Goal: Task Accomplishment & Management: Manage account settings

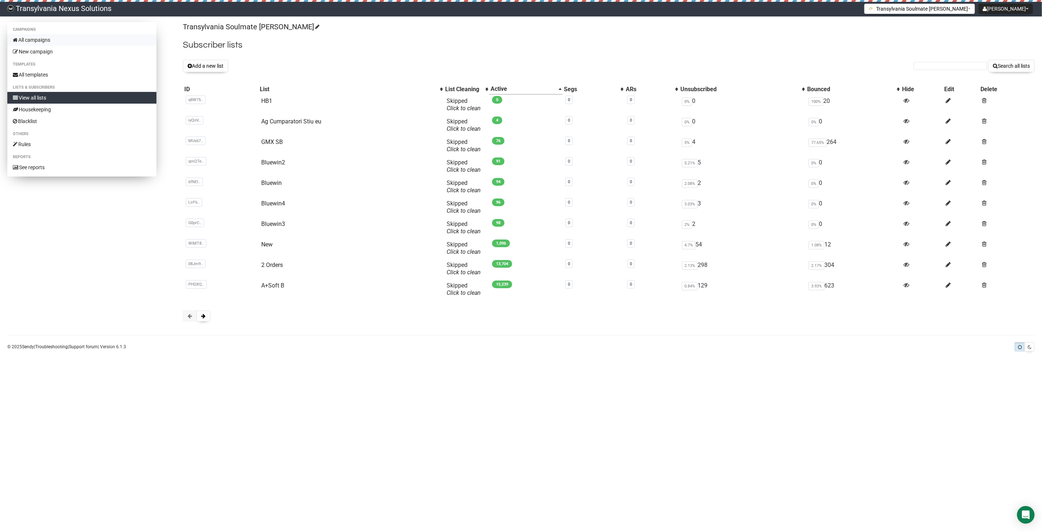
click at [100, 43] on link "All campaigns" at bounding box center [81, 40] width 149 height 12
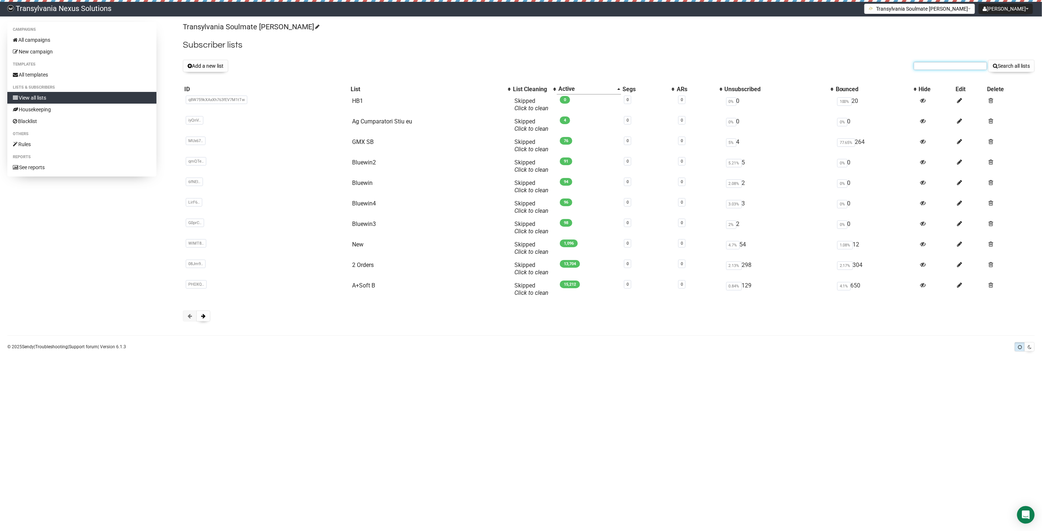
click at [926, 67] on input "text" at bounding box center [950, 66] width 73 height 8
paste input "snabernik90@gmail.com"
type input "snabernik90@gmail.com"
click at [998, 70] on button "Search all lists" at bounding box center [1012, 66] width 47 height 12
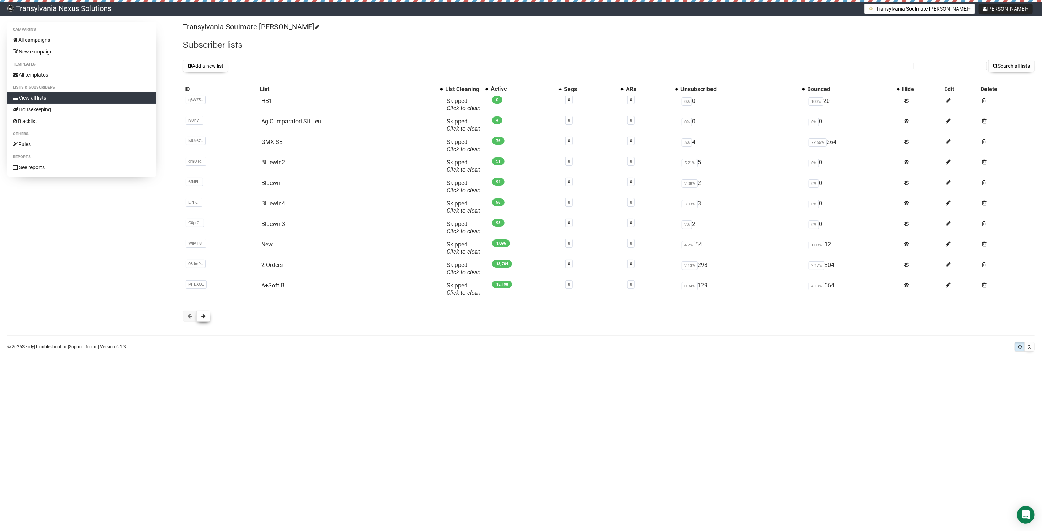
click at [203, 313] on button at bounding box center [203, 316] width 14 height 11
click at [265, 123] on link "CLIENTI" at bounding box center [270, 121] width 21 height 7
paste input "snabernik90@gmail.com"
type input "snabernik90@gmail.com"
click at [1011, 68] on button "Search all lists" at bounding box center [1012, 66] width 47 height 12
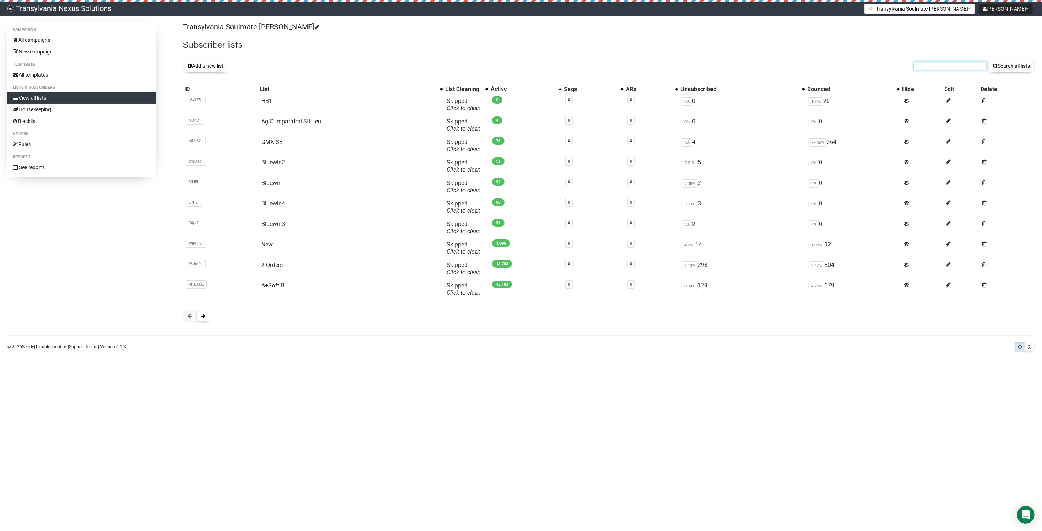
paste input "gscheideresther@gmail.com"
type input "gscheideresther@gmail.com"
click at [1008, 67] on button "Search all lists" at bounding box center [1012, 66] width 47 height 12
paste input "gscheideresther@gmail.com"
type input "gscheideresther@gmail.com"
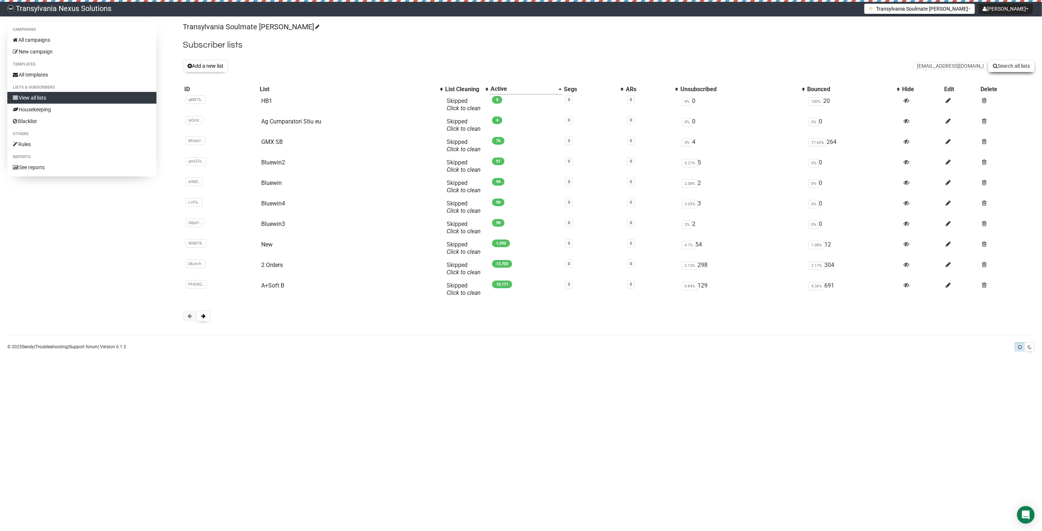
click at [1005, 68] on button "Search all lists" at bounding box center [1012, 66] width 47 height 12
click at [204, 319] on span at bounding box center [203, 316] width 4 height 5
click at [277, 125] on td "CLIENTI" at bounding box center [352, 125] width 190 height 21
click at [258, 114] on td "Unsub pe Email" at bounding box center [352, 105] width 190 height 21
click at [269, 127] on td "CLIENTI" at bounding box center [352, 125] width 190 height 21
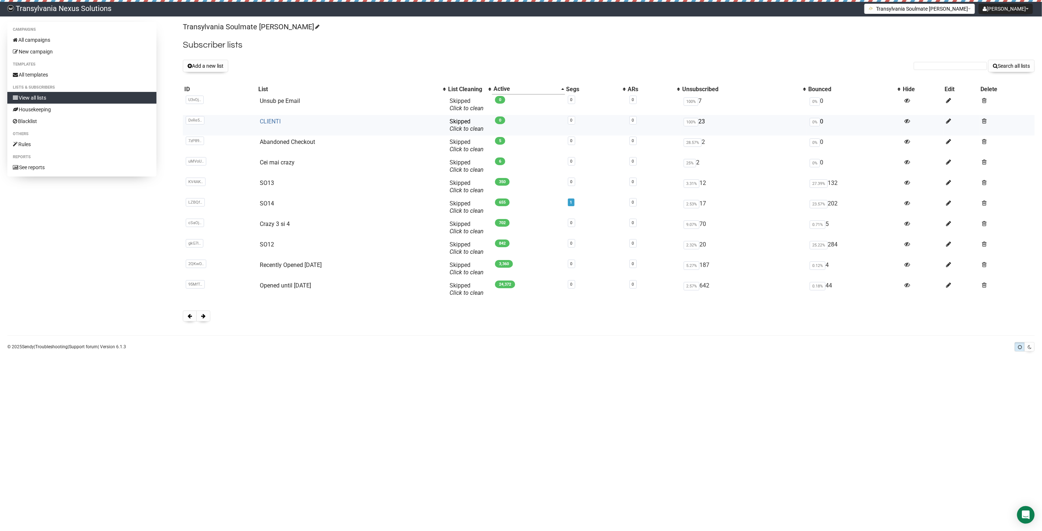
click at [266, 122] on link "CLIENTI" at bounding box center [270, 121] width 21 height 7
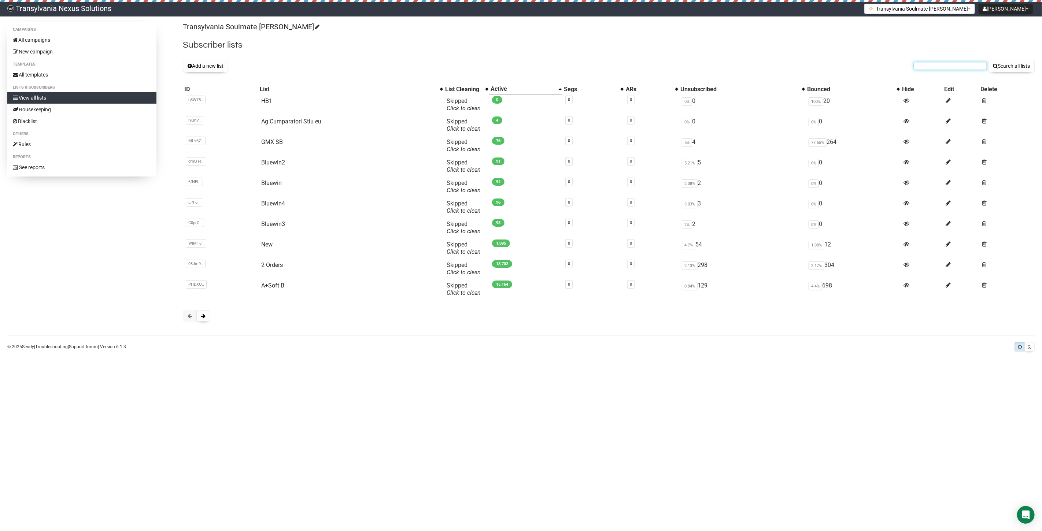
paste input "[EMAIL_ADDRESS][DOMAIN_NAME]"
type input "[EMAIL_ADDRESS][DOMAIN_NAME]"
click at [1011, 67] on button "Search all lists" at bounding box center [1012, 66] width 47 height 12
